Goal: Task Accomplishment & Management: Manage account settings

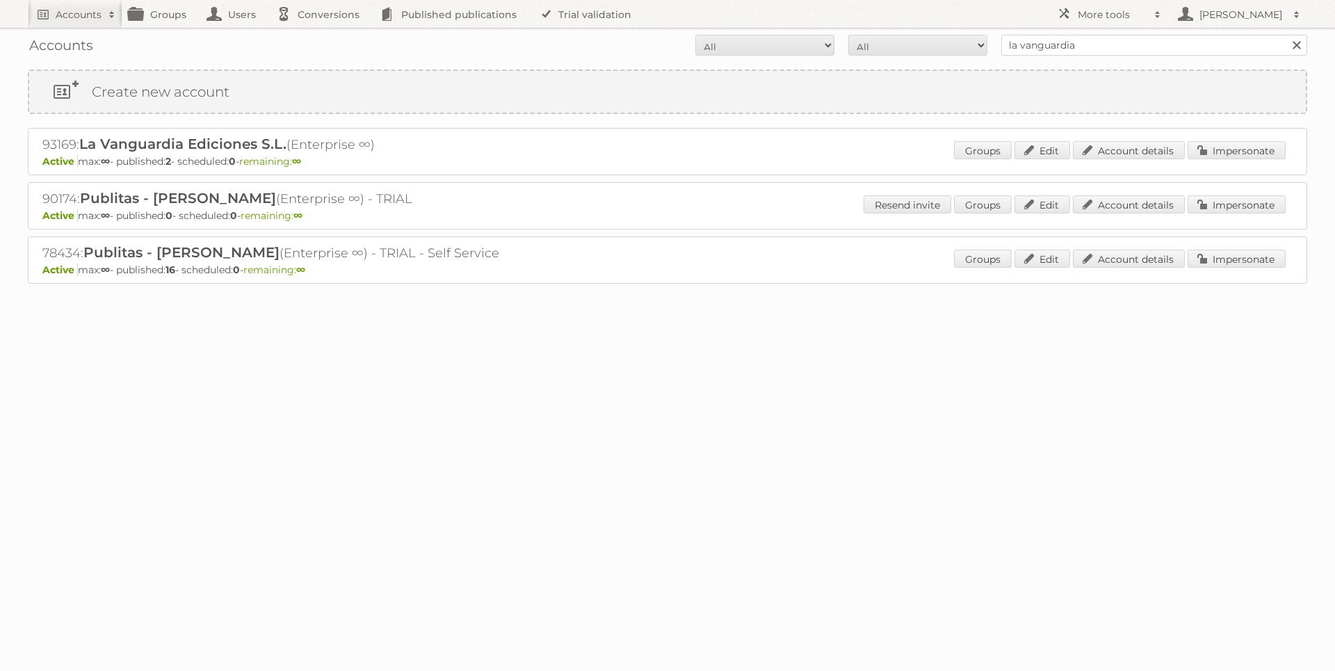
click at [471, 141] on h2 "93169: La Vanguardia Ediciones S.L. (Enterprise ∞)" at bounding box center [285, 145] width 487 height 18
click at [1210, 151] on link "Impersonate" at bounding box center [1237, 150] width 98 height 18
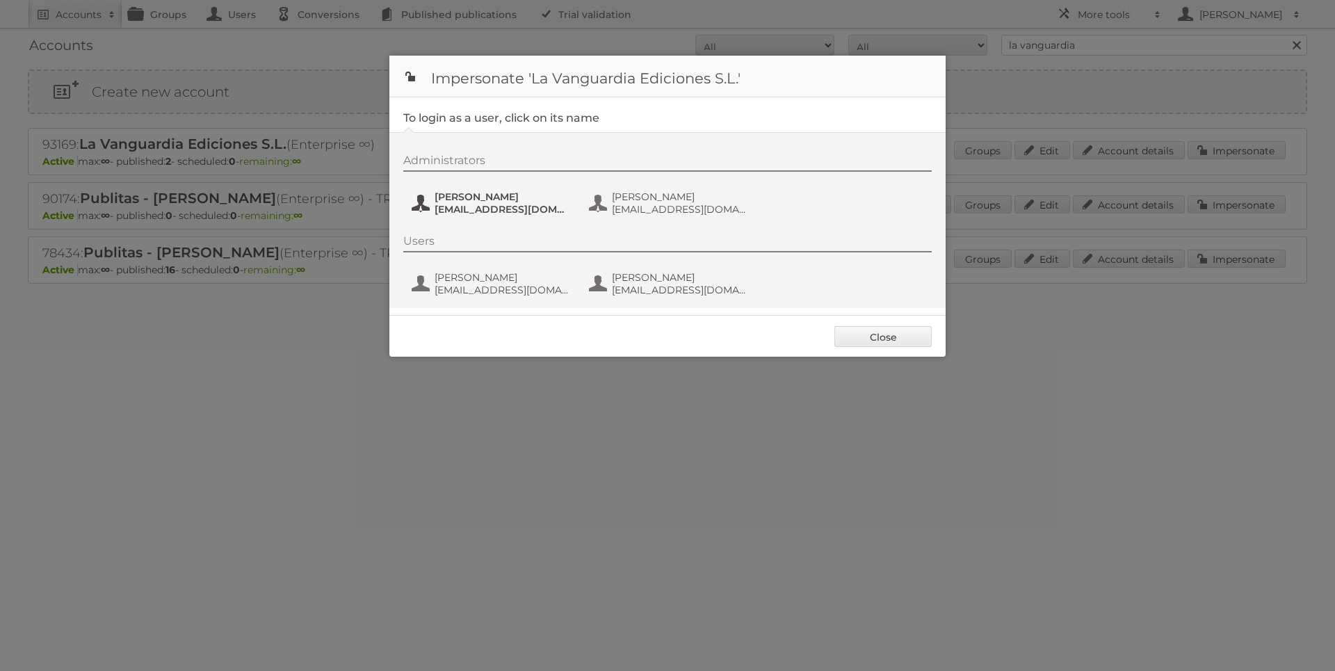
click at [488, 209] on span "[EMAIL_ADDRESS][DOMAIN_NAME]" at bounding box center [502, 209] width 135 height 13
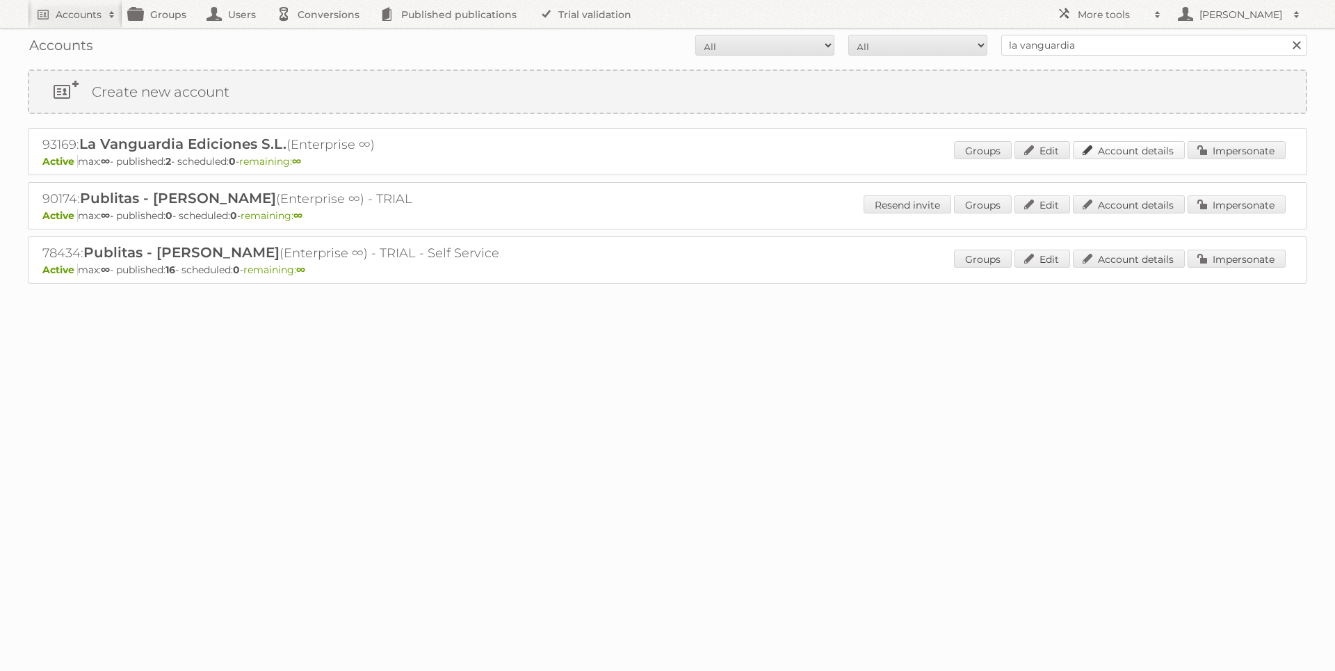
click at [1139, 156] on link "Account details" at bounding box center [1129, 150] width 112 height 18
